Goal: Task Accomplishment & Management: Manage account settings

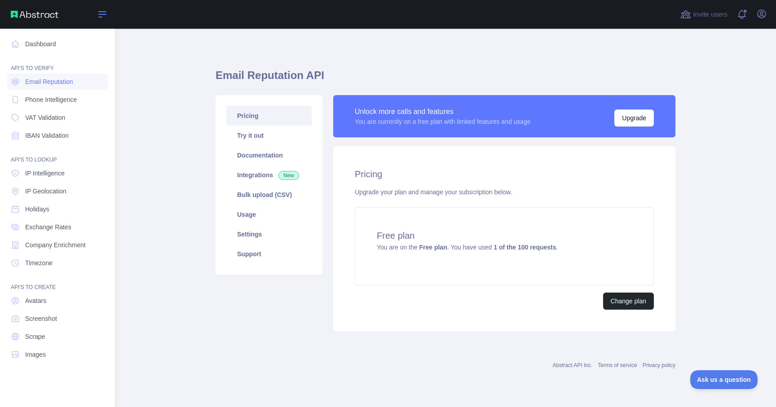
click at [101, 14] on icon at bounding box center [102, 14] width 7 height 5
click at [156, 228] on main "Email Reputation API Pricing Try it out Documentation Integrations New Bulk upl…" at bounding box center [445, 218] width 661 height 379
click at [263, 133] on link "Try it out" at bounding box center [268, 136] width 85 height 20
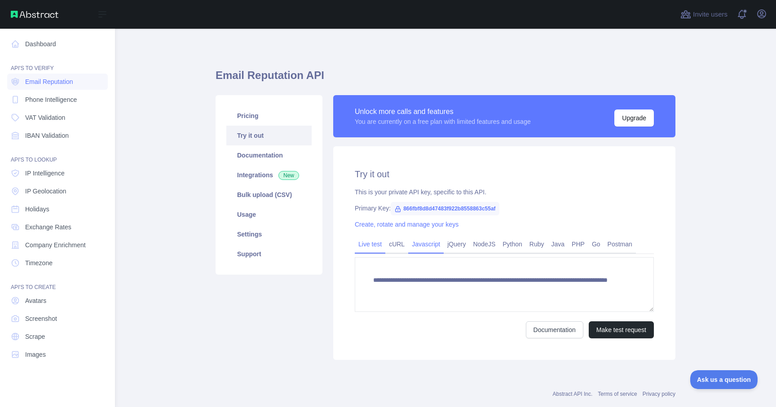
click at [437, 244] on link "Javascript" at bounding box center [425, 244] width 35 height 14
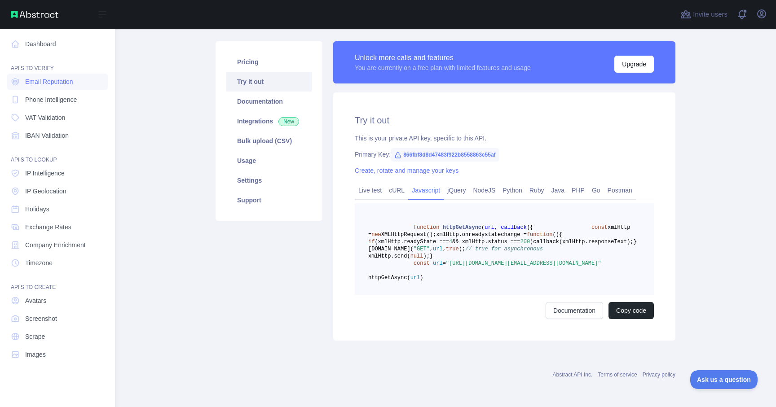
scroll to position [73, 0]
click at [374, 183] on link "Live test" at bounding box center [370, 190] width 31 height 14
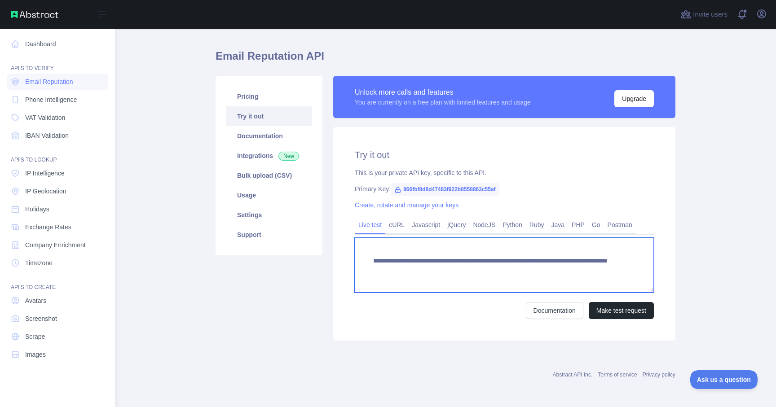
drag, startPoint x: 586, startPoint y: 273, endPoint x: 364, endPoint y: 259, distance: 221.9
click at [364, 259] on textarea "**********" at bounding box center [504, 265] width 299 height 55
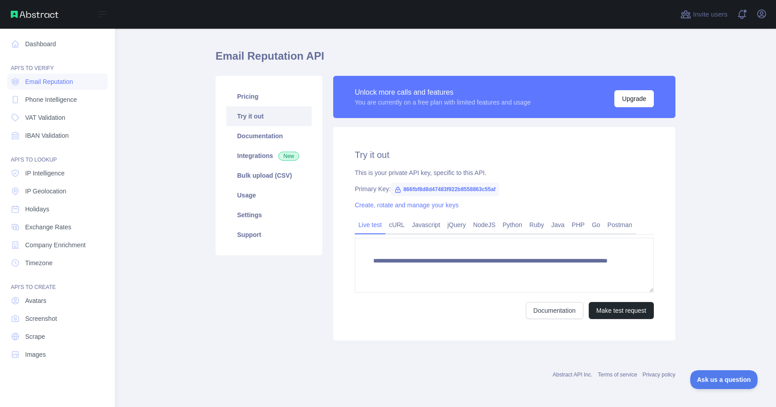
click at [263, 305] on div "Pricing Try it out Documentation Integrations New Bulk upload (CSV) Usage Setti…" at bounding box center [269, 208] width 118 height 265
click at [458, 188] on span "866fbf8d8d47483f922b8558863c55af" at bounding box center [445, 189] width 108 height 13
click at [412, 206] on link "Create, rotate and manage your keys" at bounding box center [407, 205] width 104 height 7
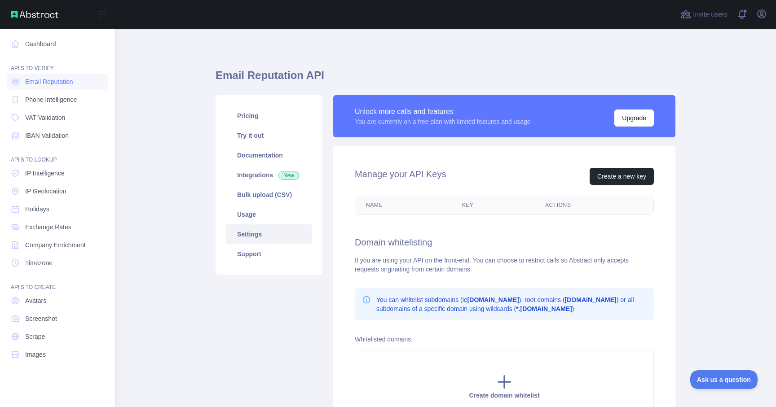
scroll to position [64, 0]
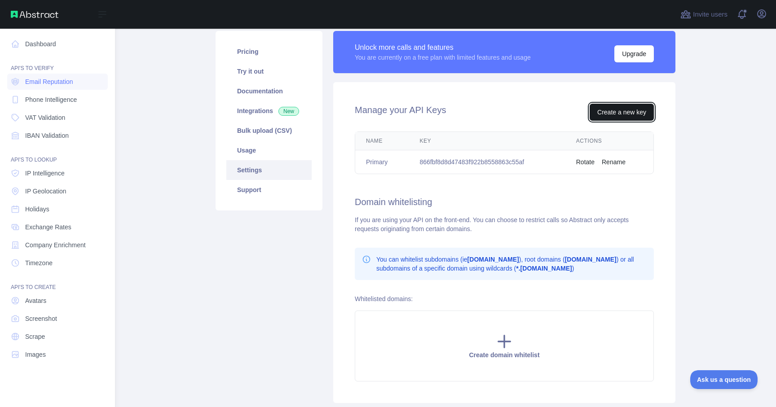
click at [626, 117] on button "Create a new key" at bounding box center [622, 112] width 64 height 17
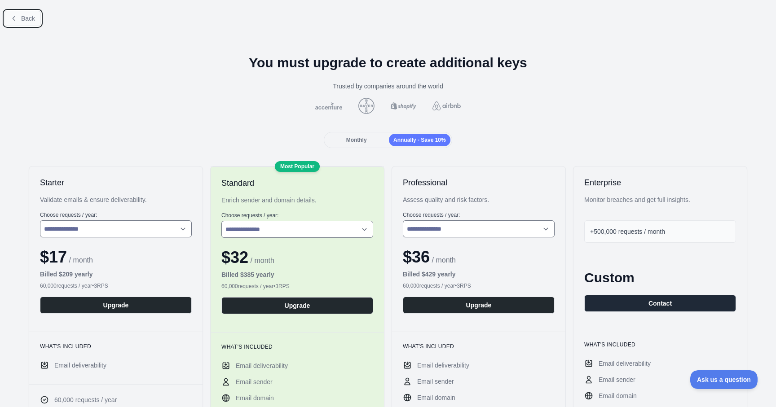
click at [16, 18] on icon at bounding box center [13, 18] width 7 height 7
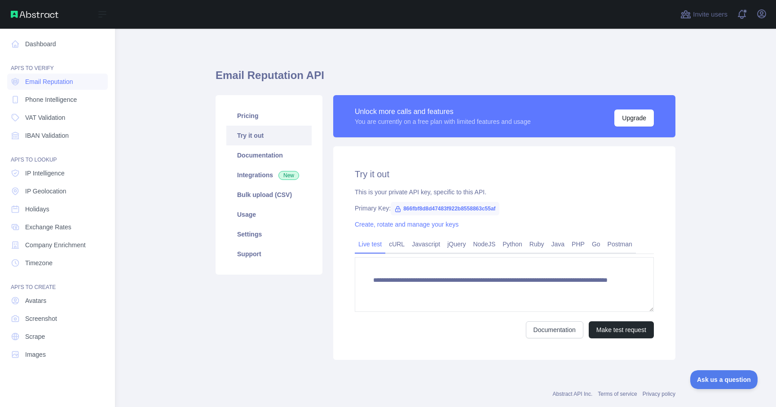
click at [431, 208] on span "866fbf8d8d47483f922b8558863c55af" at bounding box center [445, 208] width 108 height 13
copy span "866fbf8d8d47483f922b8558863c55af"
click at [431, 249] on link "Javascript" at bounding box center [425, 244] width 35 height 14
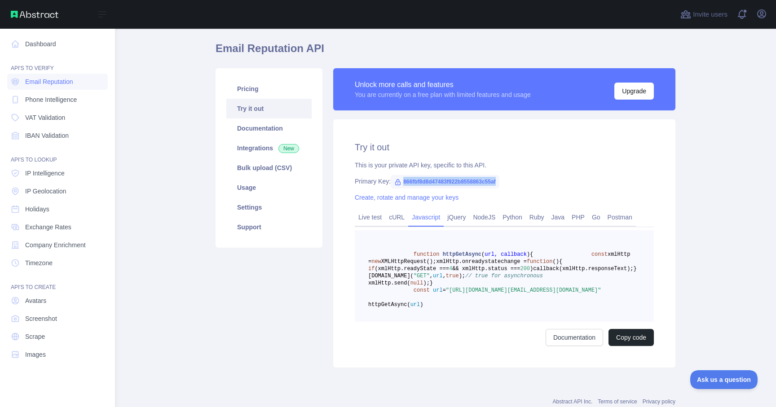
scroll to position [29, 0]
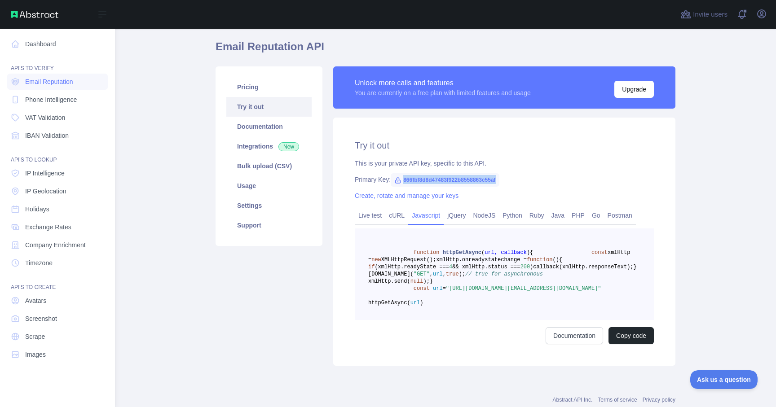
drag, startPoint x: 455, startPoint y: 323, endPoint x: 563, endPoint y: 333, distance: 108.3
click at [563, 292] on span ""https://emailreputation.abstractapi.com/v1/?api_key=866fbf8d8d47483f922b855886…" at bounding box center [523, 289] width 155 height 6
copy span "https://emailreputation.abstractapi.com/v1/?api_key=866fbf8d8d47483f922b8558863…"
click at [634, 91] on button "Upgrade" at bounding box center [635, 89] width 40 height 17
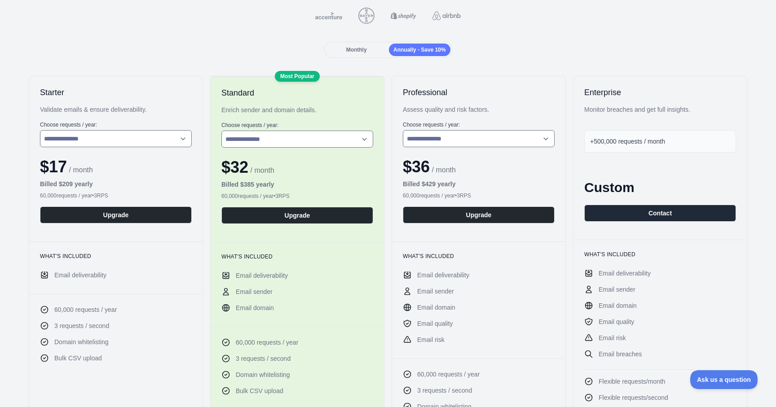
scroll to position [102, 0]
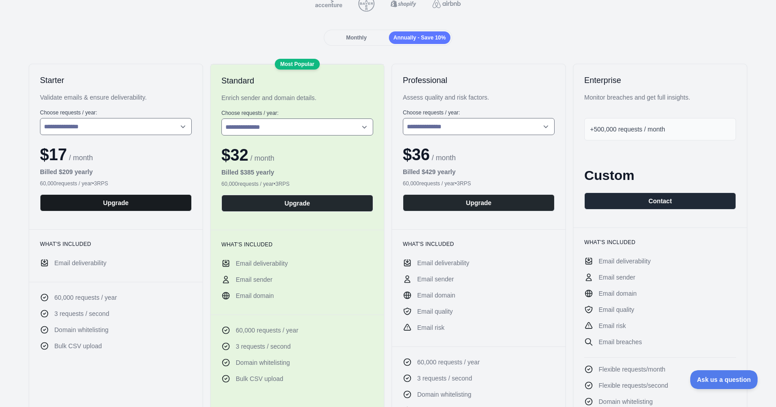
click at [134, 202] on button "Upgrade" at bounding box center [116, 203] width 152 height 17
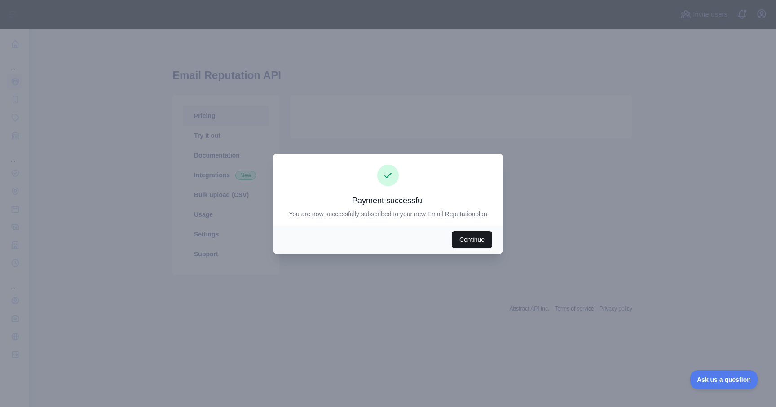
click at [456, 242] on button "Continue" at bounding box center [472, 239] width 40 height 17
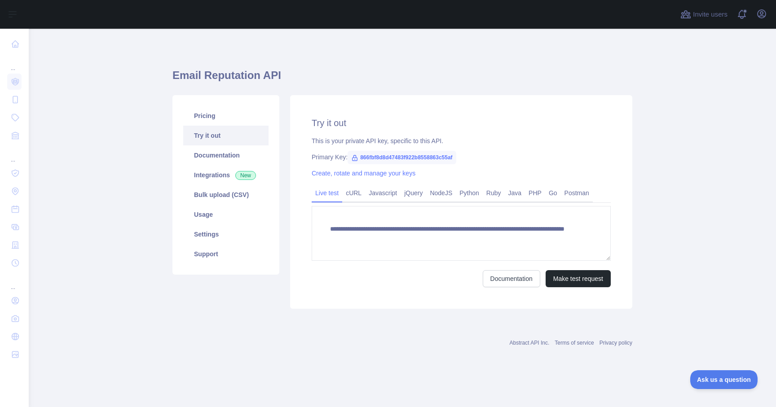
click at [381, 169] on div "Create, rotate and manage your keys" at bounding box center [461, 173] width 299 height 9
click at [374, 177] on div "Create, rotate and manage your keys" at bounding box center [461, 173] width 299 height 9
click at [382, 175] on link "Create, rotate and manage your keys" at bounding box center [364, 173] width 104 height 7
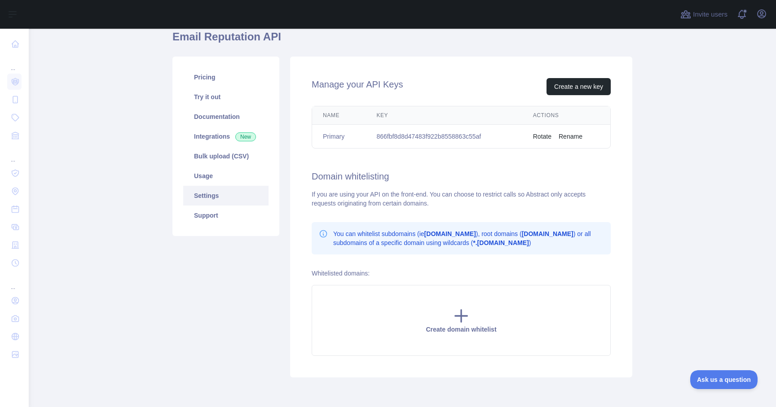
scroll to position [53, 0]
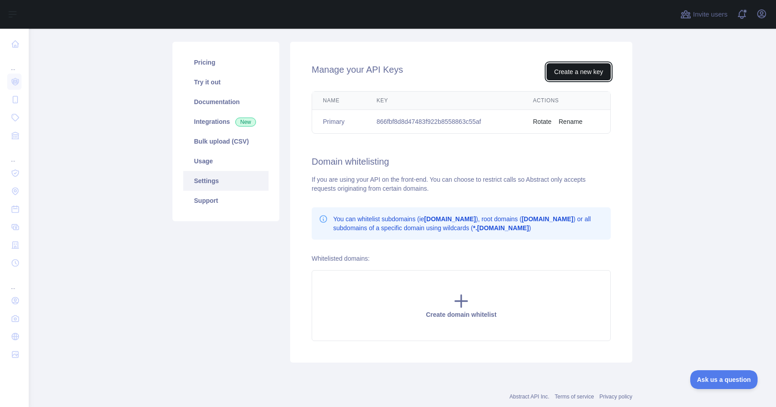
click at [578, 71] on button "Create a new key" at bounding box center [579, 71] width 64 height 17
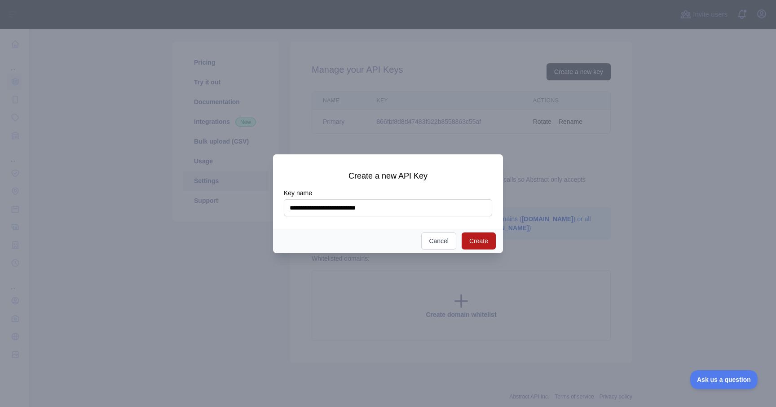
type input "**********"
click at [486, 240] on button "Create" at bounding box center [479, 241] width 34 height 17
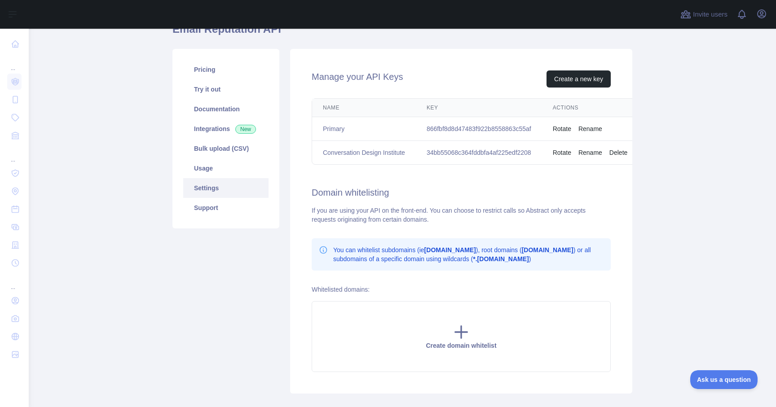
scroll to position [43, 0]
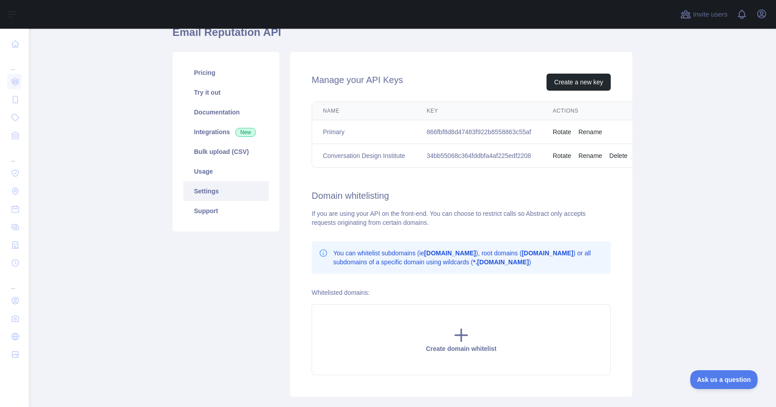
click at [522, 160] on td "34bb55068c364fddbfa4af225edf2208" at bounding box center [479, 156] width 126 height 24
click at [524, 156] on td "34bb55068c364fddbfa4af225edf2208" at bounding box center [479, 156] width 126 height 24
copy td "34bb55068c364fddbfa4af225edf2208"
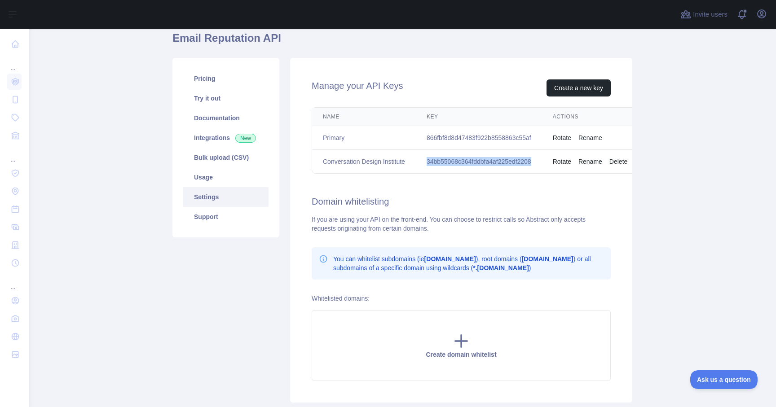
scroll to position [51, 0]
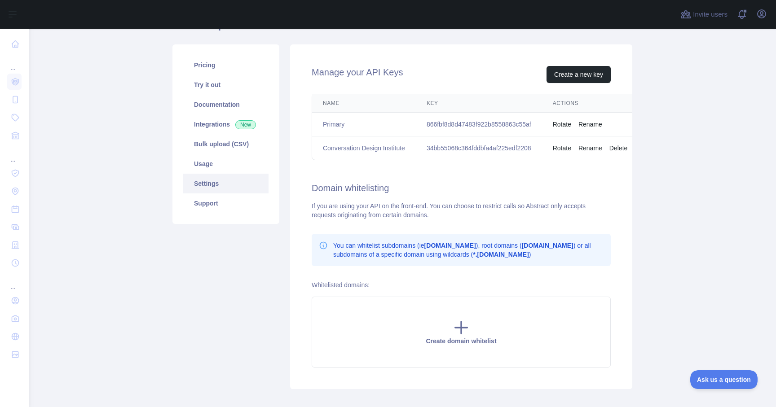
click at [677, 232] on main "Email Reputation API Pricing Try it out Documentation Integrations New Bulk upl…" at bounding box center [403, 218] width 748 height 379
click at [160, 241] on main "Email Reputation API Pricing Try it out Documentation Integrations New Bulk upl…" at bounding box center [403, 218] width 748 height 379
